Goal: Information Seeking & Learning: Learn about a topic

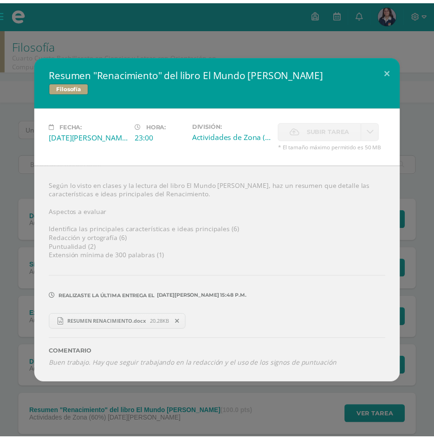
scroll to position [12, 0]
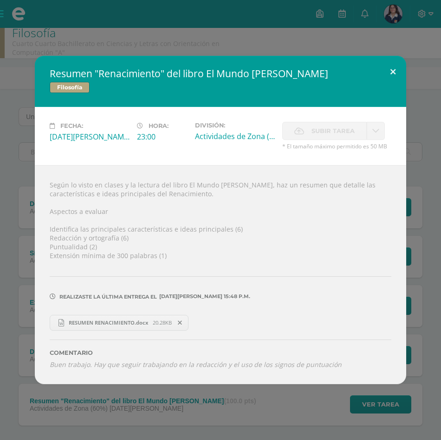
click at [393, 71] on button at bounding box center [393, 72] width 26 height 32
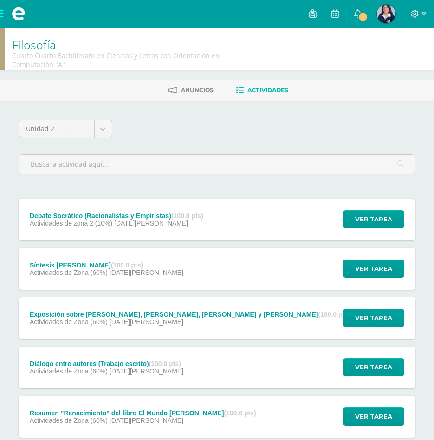
click at [4, 15] on span at bounding box center [18, 14] width 37 height 28
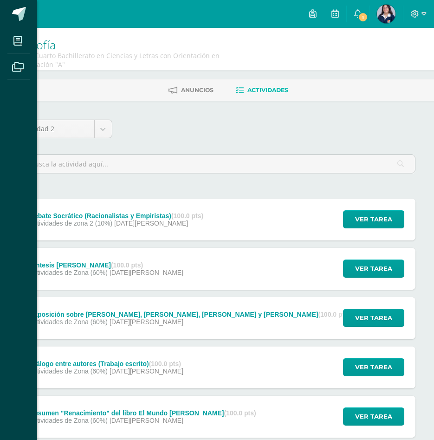
click at [360, 20] on div "Mis cursos Archivos Cerrar panel Asesoría Cuarto Cuarto Bachillerato en Ciencia…" at bounding box center [217, 220] width 434 height 440
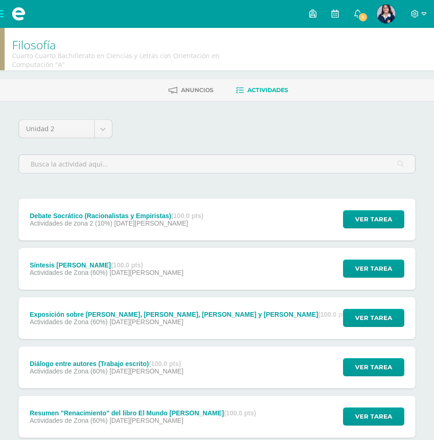
click at [360, 20] on span "1" at bounding box center [363, 17] width 10 height 10
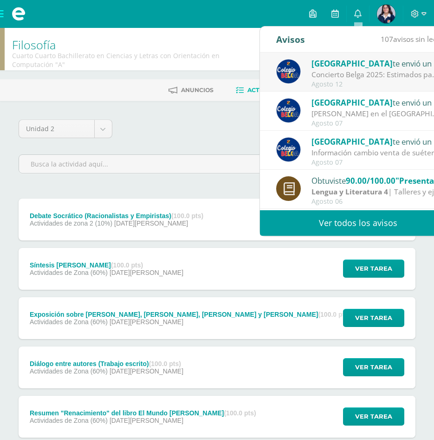
click at [370, 63] on div "Colegio Belga te envió un aviso" at bounding box center [376, 63] width 129 height 12
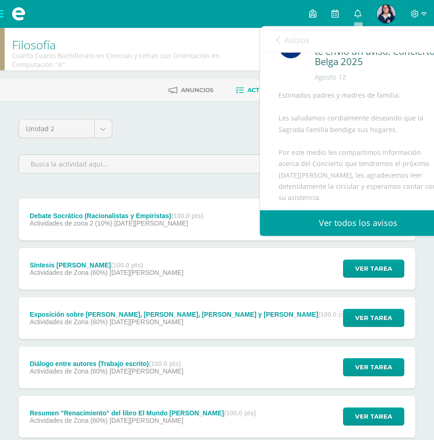
scroll to position [46, 0]
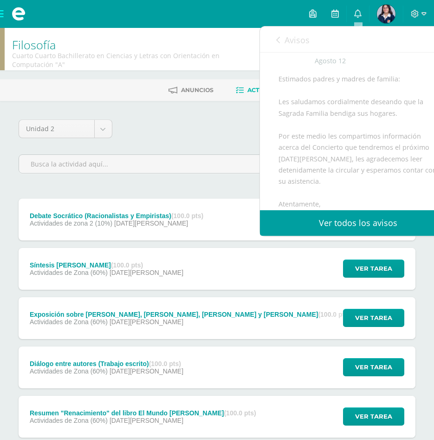
click at [197, 126] on div "Unidad 2 Unidad 1 Unidad 2 Unidad 3 Unidad 4" at bounding box center [217, 149] width 405 height 61
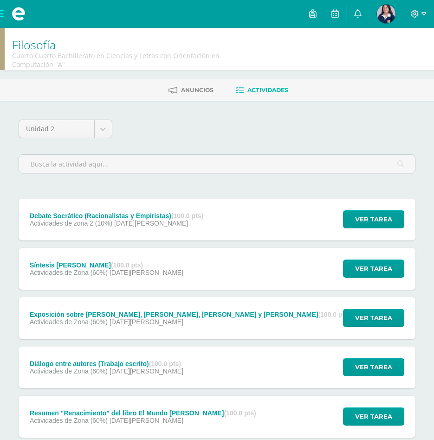
click at [2, 7] on span at bounding box center [18, 14] width 37 height 28
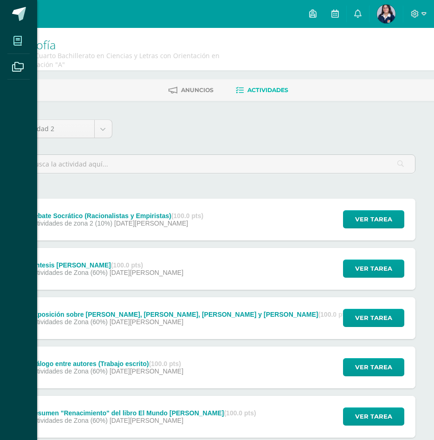
click at [22, 36] on icon at bounding box center [17, 40] width 8 height 9
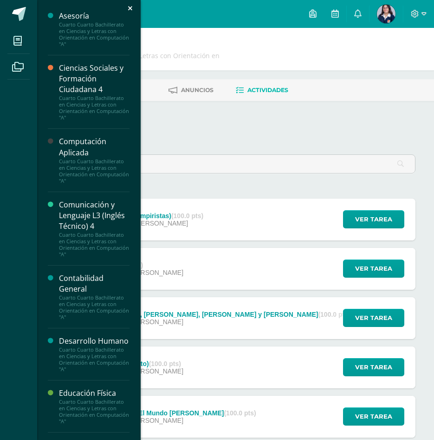
scroll to position [0, 0]
click at [78, 138] on div "Computación Aplicada" at bounding box center [94, 147] width 71 height 21
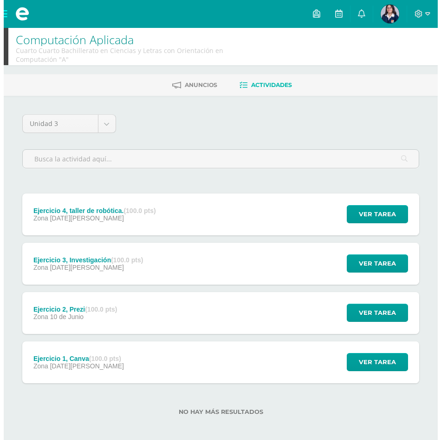
scroll to position [10, 0]
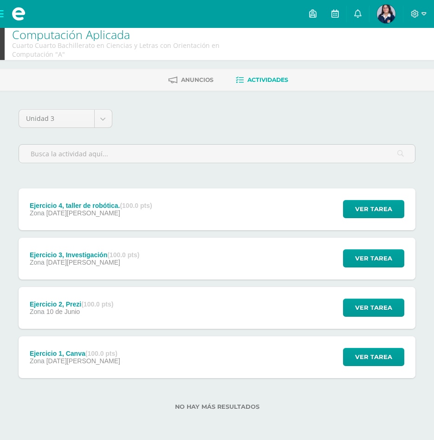
click at [171, 193] on div "Ejercicio 4, taller de robótica. (100.0 pts) Zona 14 de Agosto Ver tarea Ejerci…" at bounding box center [217, 209] width 397 height 42
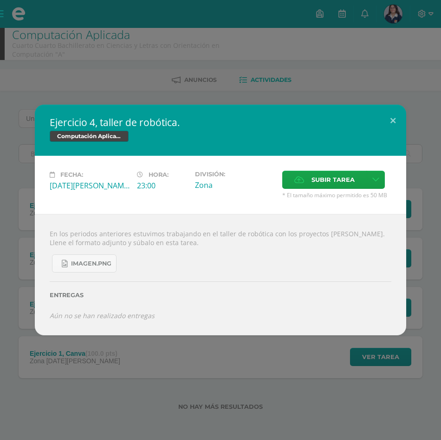
click at [175, 94] on div "Ejercicio 4, taller de robótica. Computación Aplicada Fecha: Jueves 14 de Agost…" at bounding box center [220, 220] width 441 height 440
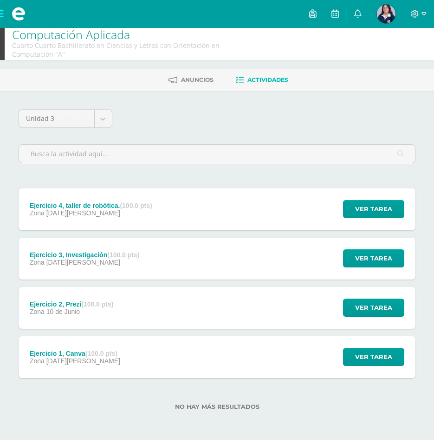
click at [160, 184] on div "Unidad 3 Unidad 1 Unidad 2 Unidad 3 Unidad 4 Ejercicio 4, taller de robótica. (…" at bounding box center [217, 265] width 405 height 312
click at [133, 255] on strong "(100.0 pts)" at bounding box center [123, 254] width 32 height 7
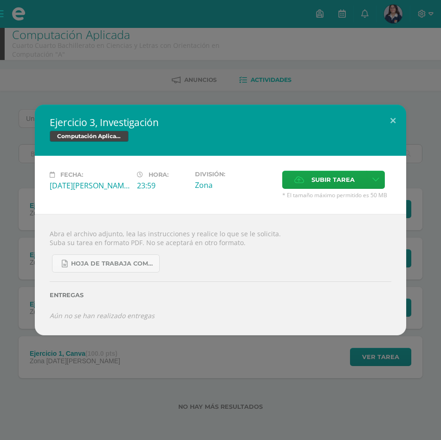
drag, startPoint x: 206, startPoint y: 87, endPoint x: 151, endPoint y: 439, distance: 356.6
click at [207, 86] on div "Ejercicio 3, Investigación Computación Aplicada Fecha: Martes 12 de Agosto Hora…" at bounding box center [220, 220] width 441 height 440
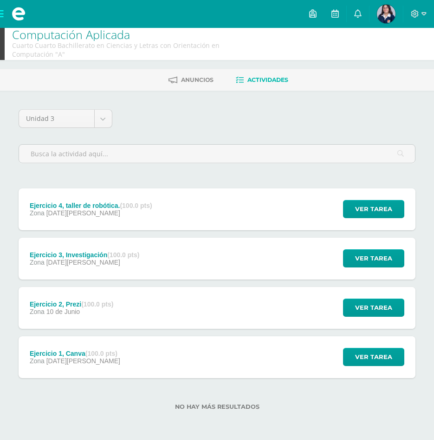
click at [113, 305] on strong "(100.0 pts)" at bounding box center [97, 303] width 32 height 7
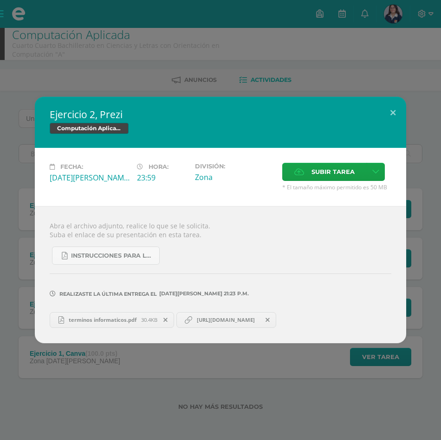
click at [170, 89] on div "Ejercicio 2, Prezi Computación Aplicada Fecha: Martes 10 de Junio Hora: 23:59 D…" at bounding box center [220, 220] width 441 height 440
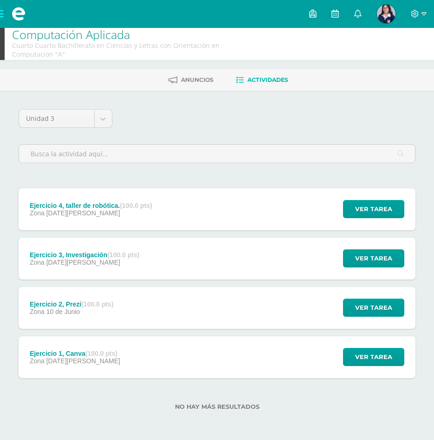
click at [117, 364] on div "Ejercicio 1, Canva (100.0 pts) Zona 03 de Junio" at bounding box center [75, 357] width 113 height 42
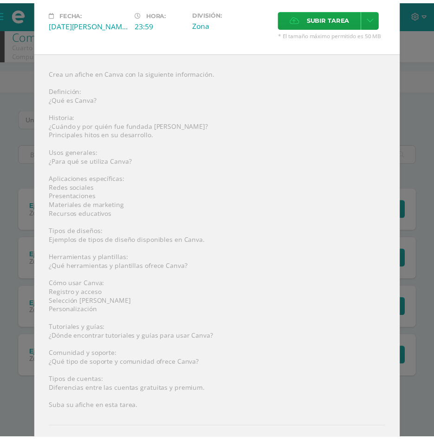
scroll to position [115, 0]
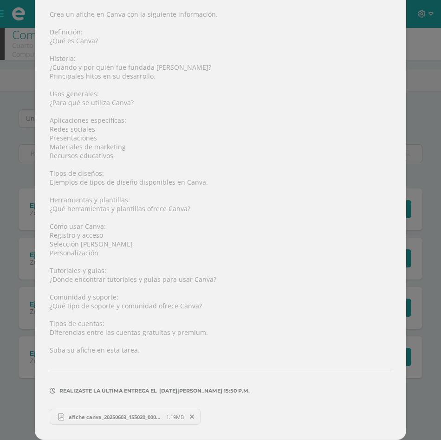
click at [9, 293] on div "Ejercicio 1, Canva Computación Aplicada Fecha: Martes 03 de Junio Hora: 23:59 D…" at bounding box center [221, 162] width 434 height 554
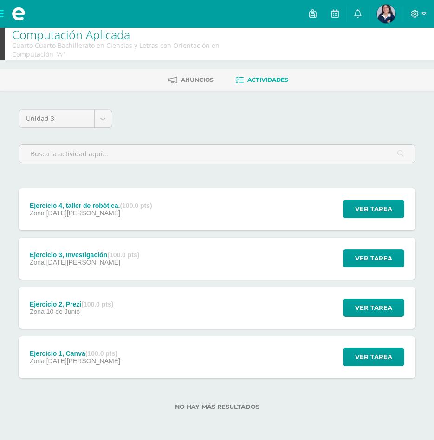
click at [73, 302] on div "Ejercicio 2, Prezi (100.0 pts)" at bounding box center [72, 303] width 84 height 7
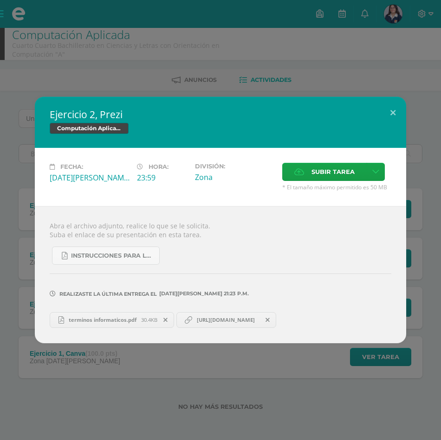
click at [139, 323] on link "terminos informaticos.pdf 30.4KB" at bounding box center [112, 320] width 125 height 16
click at [307, 79] on div "Ejercicio 2, Prezi Computación Aplicada Fecha: Martes 10 de Junio Hora: 23:59 D…" at bounding box center [220, 220] width 441 height 440
